Goal: Browse casually: Explore the website without a specific task or goal

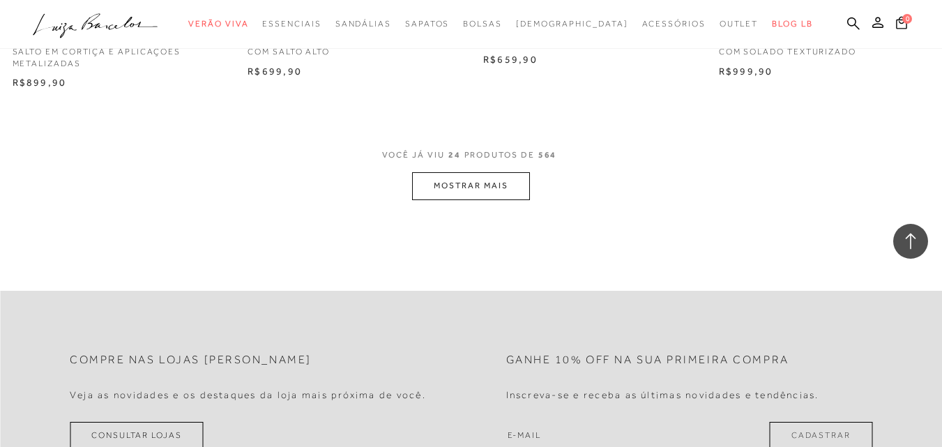
scroll to position [2683, 0]
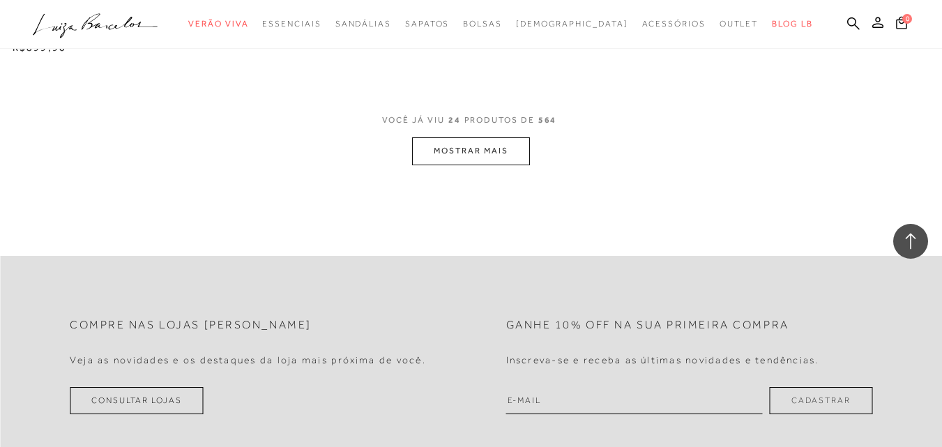
click at [468, 145] on button "MOSTRAR MAIS" at bounding box center [470, 150] width 117 height 27
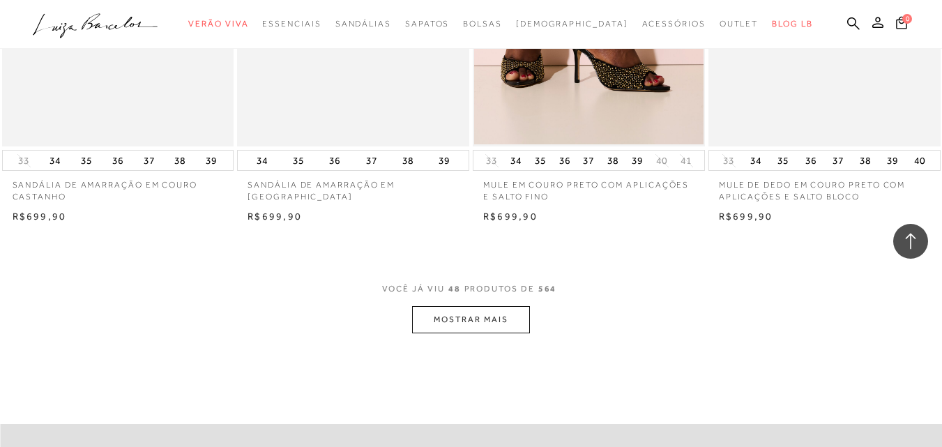
scroll to position [5292, 0]
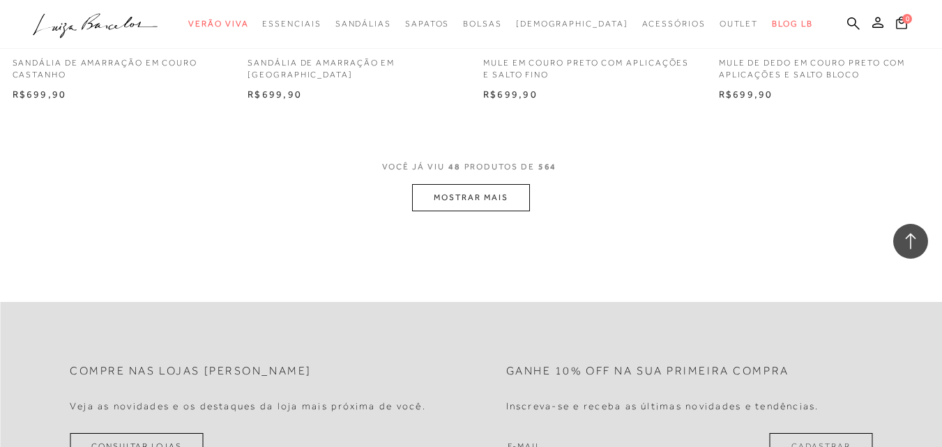
click at [486, 200] on button "MOSTRAR MAIS" at bounding box center [470, 197] width 117 height 27
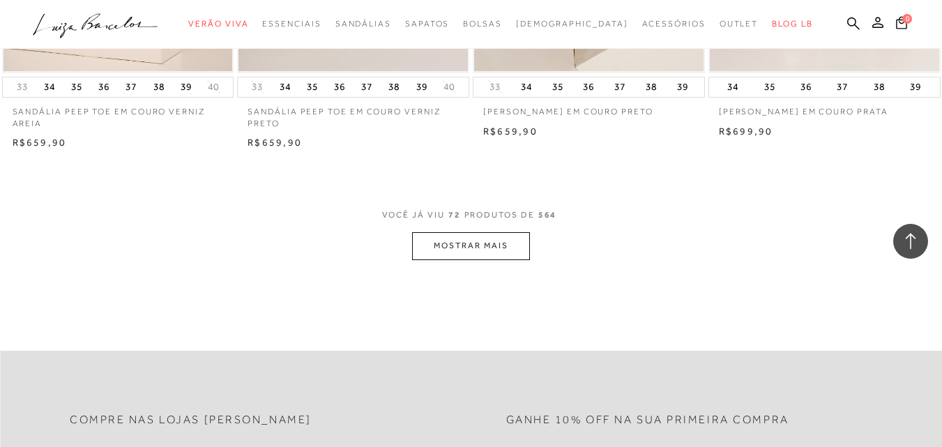
scroll to position [7959, 0]
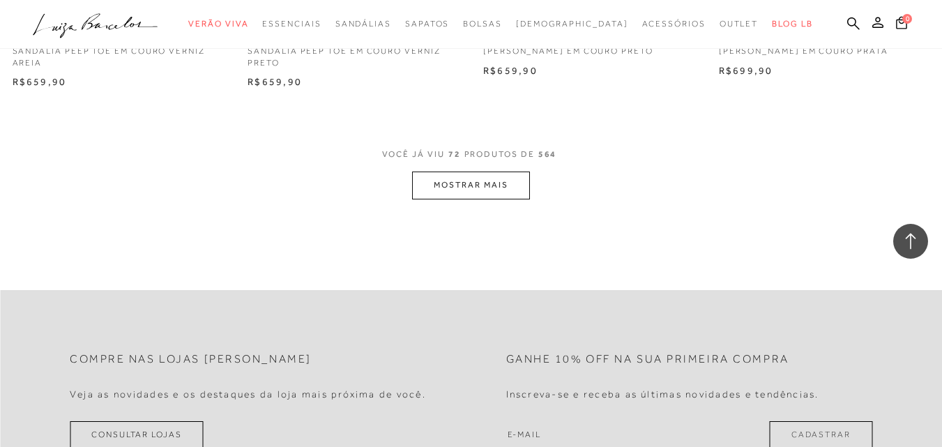
click at [485, 189] on button "MOSTRAR MAIS" at bounding box center [470, 184] width 117 height 27
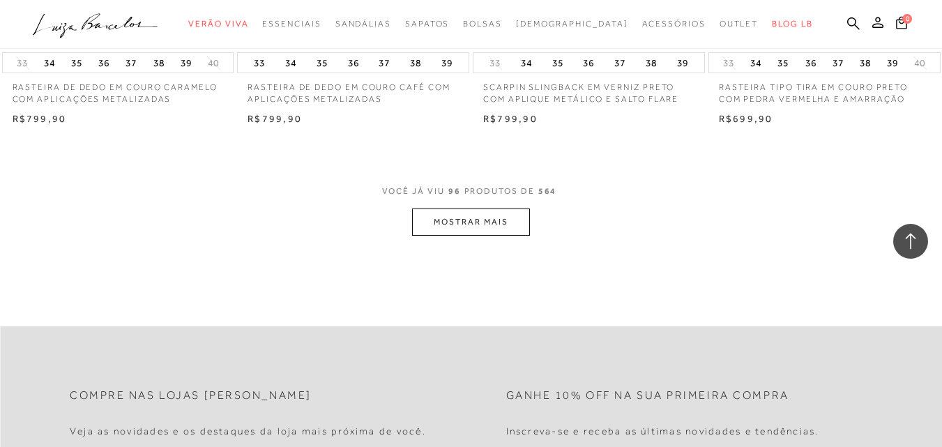
scroll to position [10610, 0]
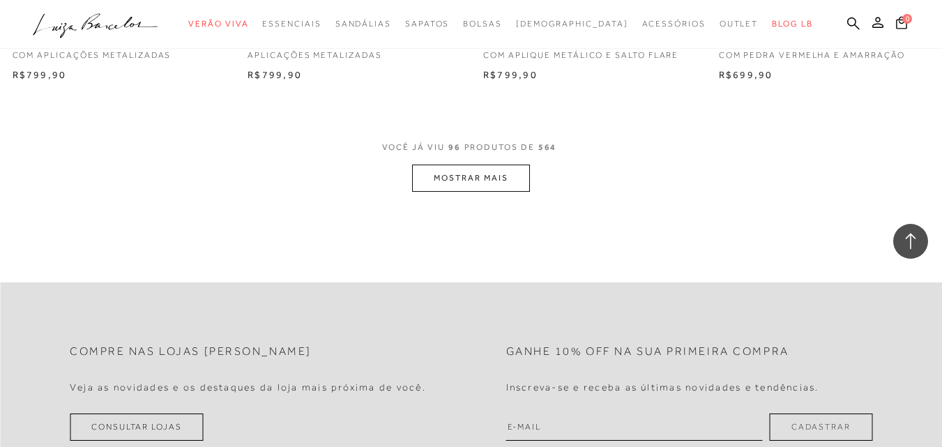
click at [496, 178] on button "MOSTRAR MAIS" at bounding box center [470, 177] width 117 height 27
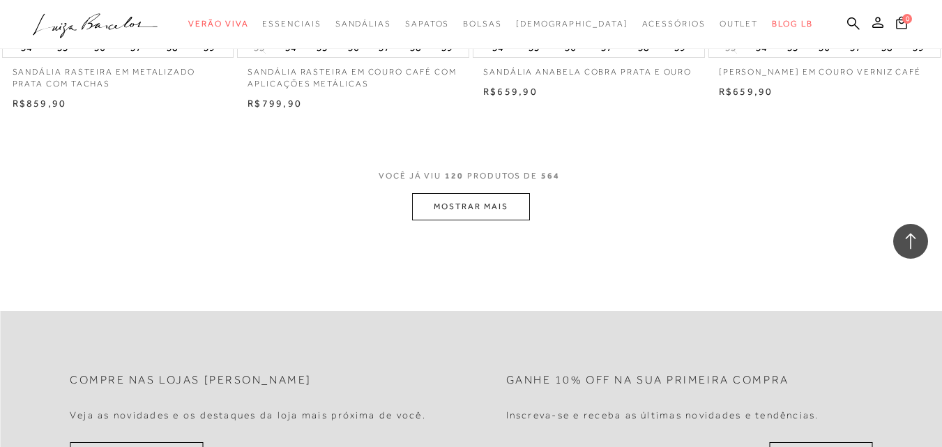
scroll to position [13242, 0]
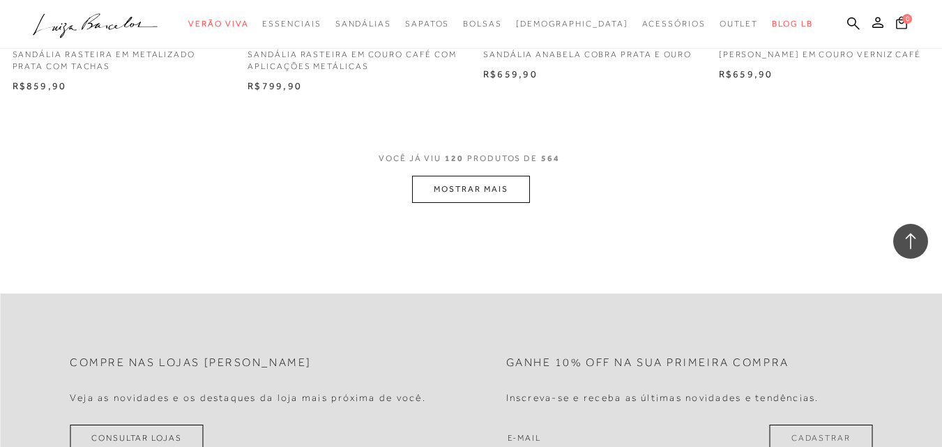
click at [469, 186] on button "MOSTRAR MAIS" at bounding box center [470, 189] width 117 height 27
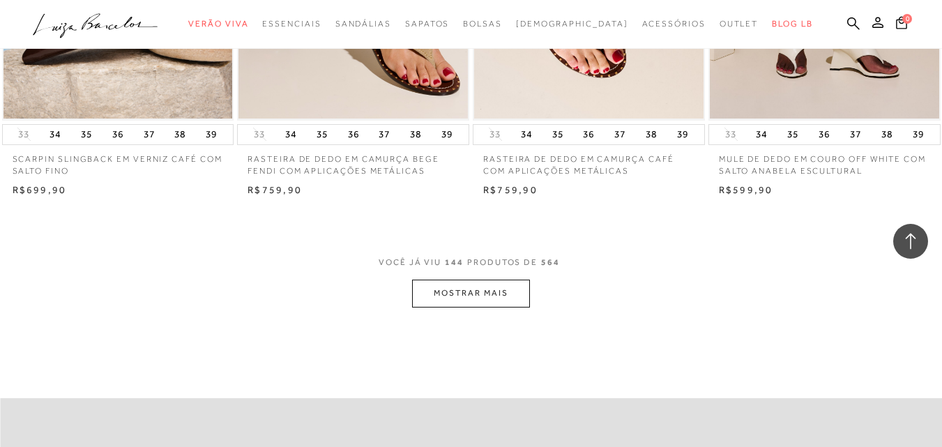
scroll to position [15912, 0]
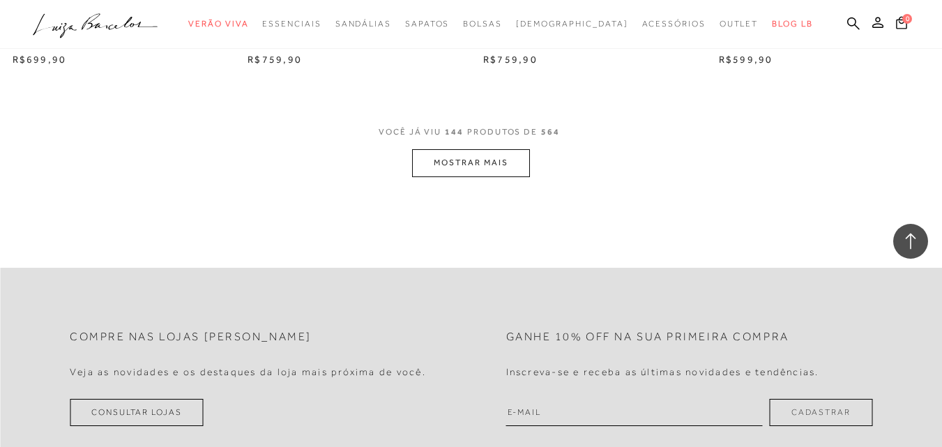
click at [493, 164] on button "MOSTRAR MAIS" at bounding box center [470, 162] width 117 height 27
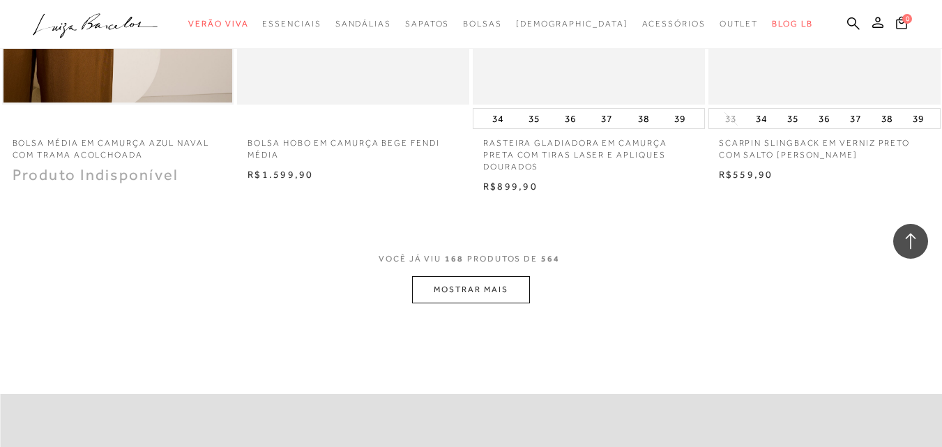
scroll to position [18536, 0]
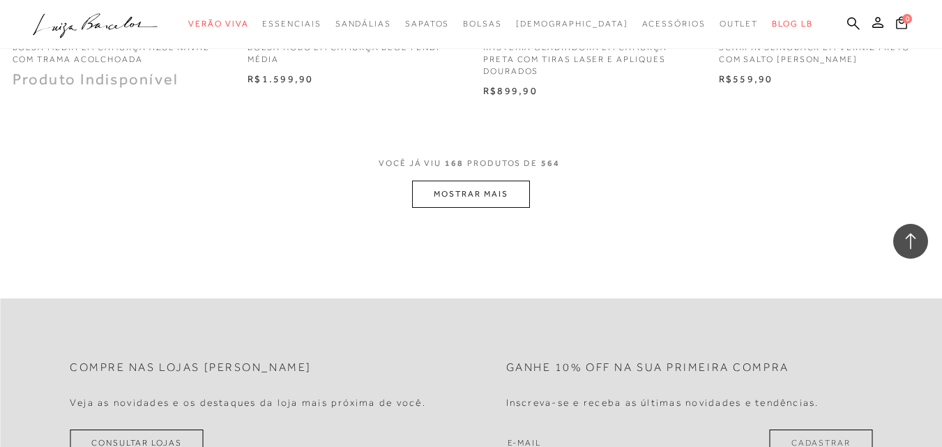
click at [474, 190] on button "MOSTRAR MAIS" at bounding box center [470, 194] width 117 height 27
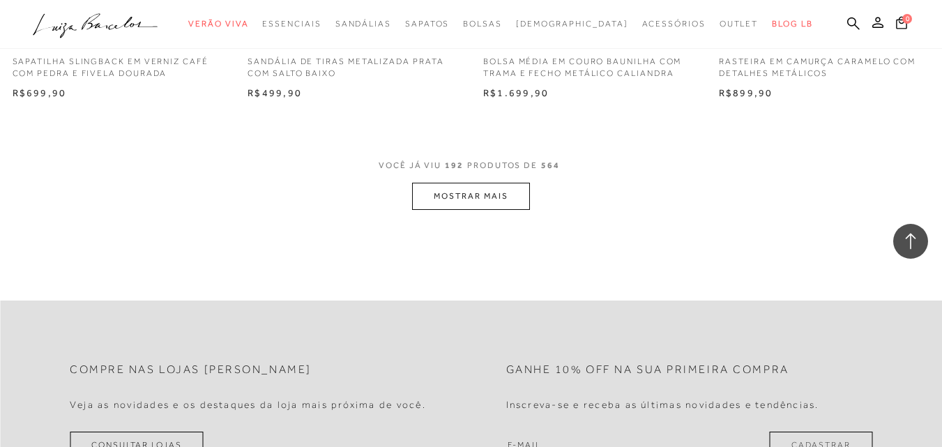
scroll to position [21229, 0]
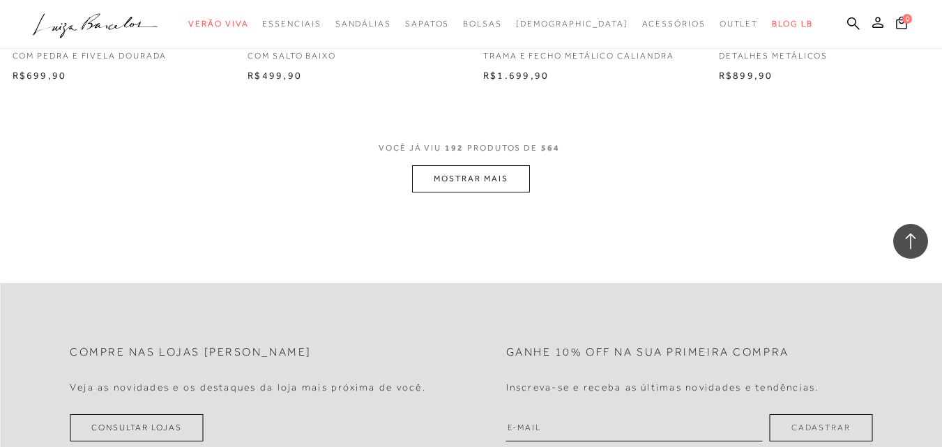
click at [493, 167] on button "MOSTRAR MAIS" at bounding box center [470, 178] width 117 height 27
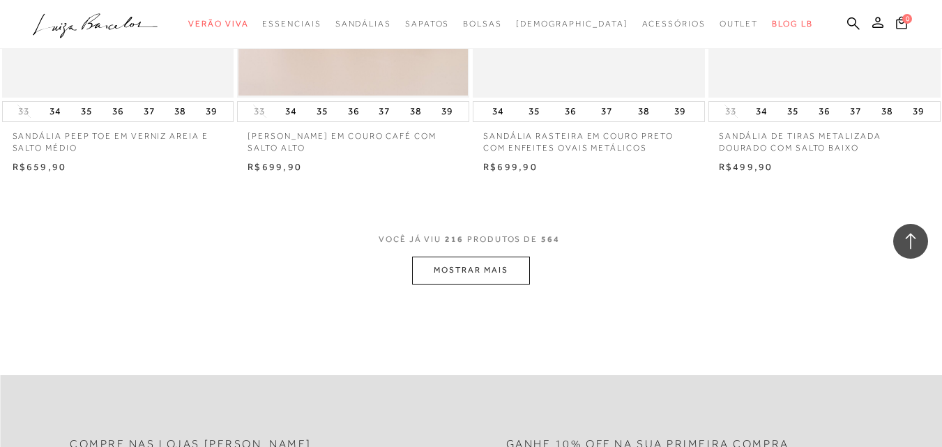
scroll to position [23888, 0]
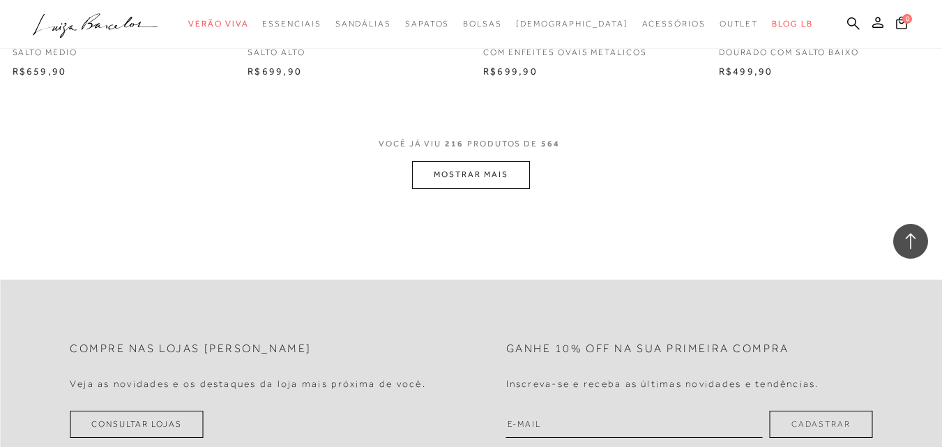
click at [468, 164] on button "MOSTRAR MAIS" at bounding box center [470, 174] width 117 height 27
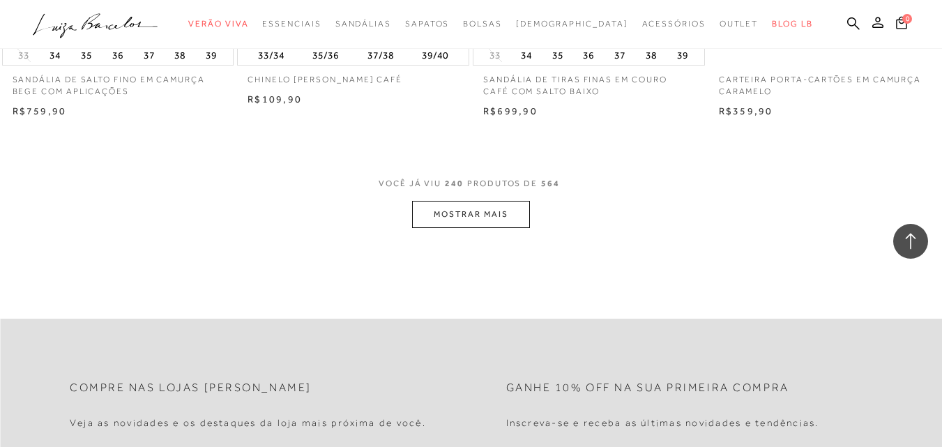
scroll to position [26512, 0]
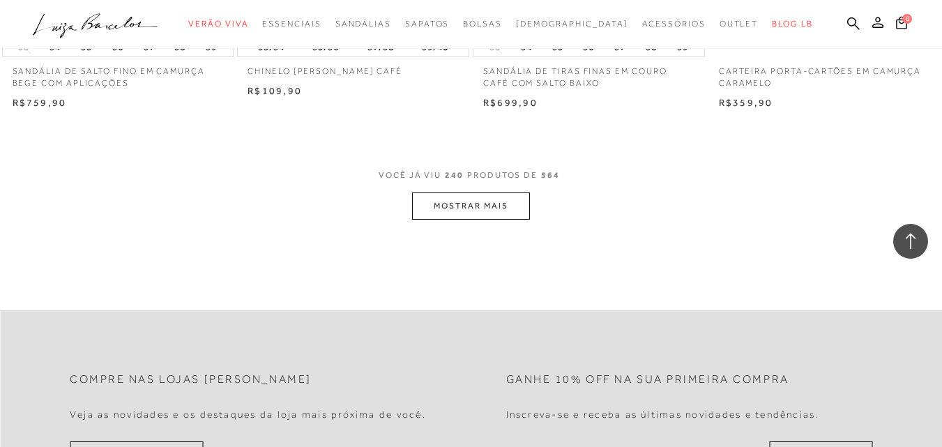
click at [477, 201] on button "MOSTRAR MAIS" at bounding box center [470, 205] width 117 height 27
